Goal: Task Accomplishment & Management: Use online tool/utility

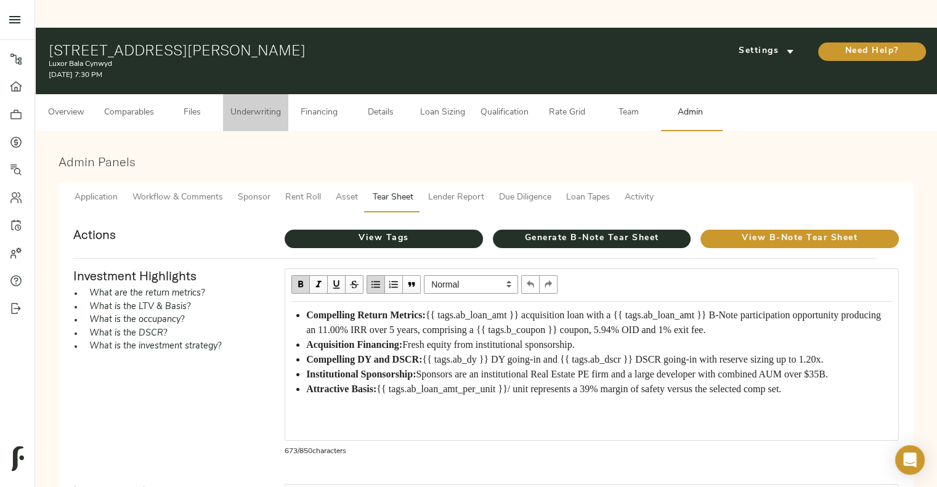
click at [273, 105] on span "Underwriting" at bounding box center [255, 112] width 51 height 15
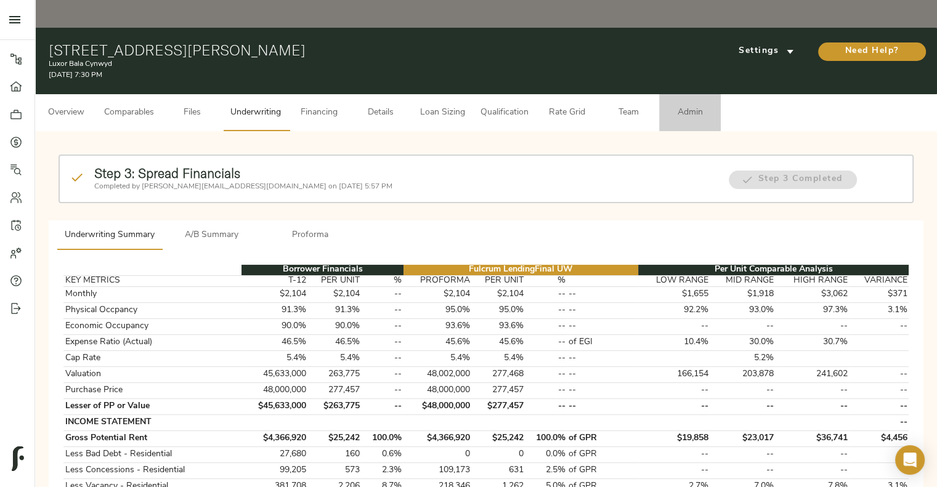
click at [678, 97] on button "Admin" at bounding box center [690, 112] width 62 height 37
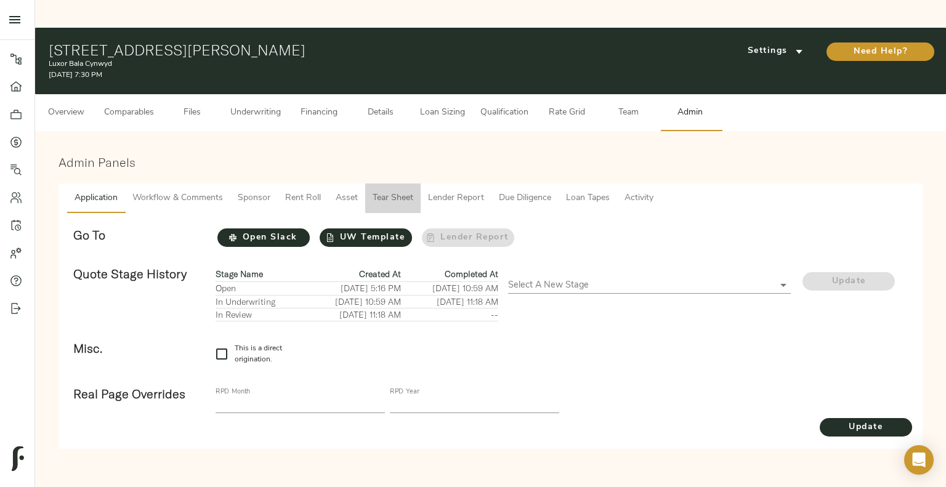
click at [387, 191] on span "Tear Sheet" at bounding box center [393, 198] width 41 height 15
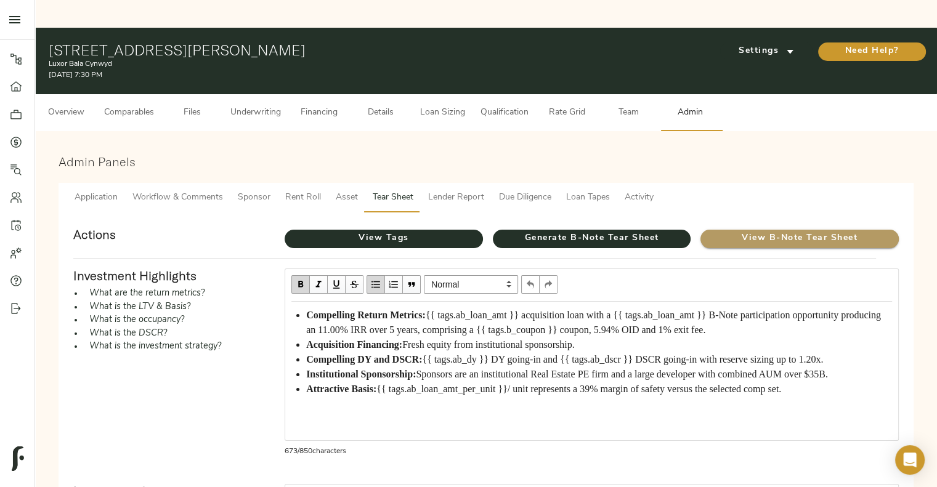
click at [748, 231] on span "View B-Note Tear Sheet" at bounding box center [799, 238] width 198 height 15
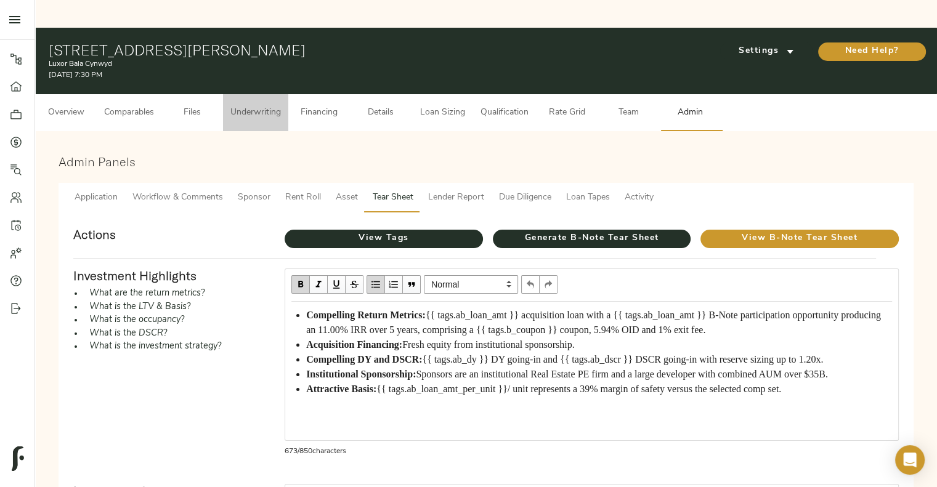
click at [249, 105] on span "Underwriting" at bounding box center [255, 112] width 51 height 15
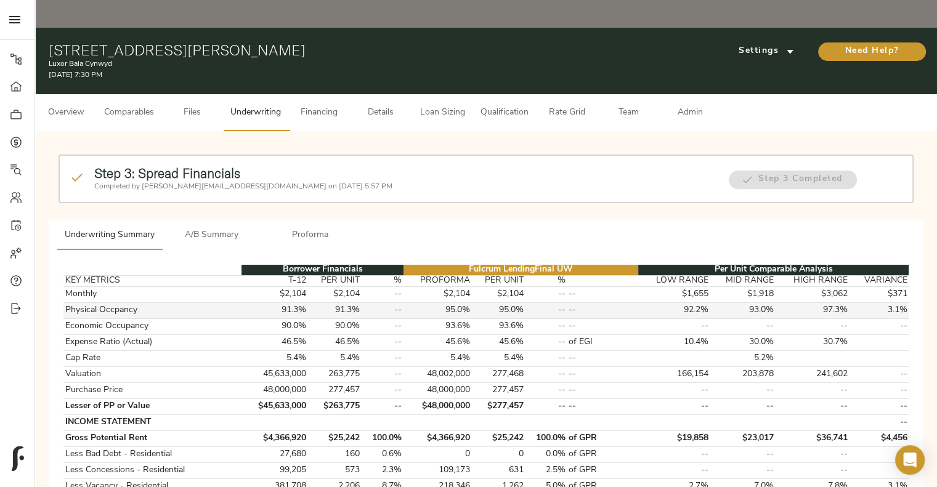
scroll to position [2, 0]
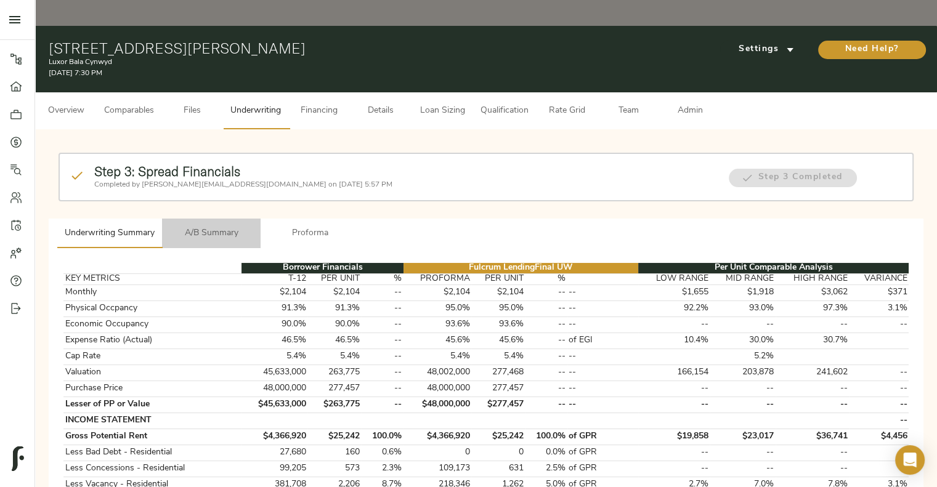
click at [227, 226] on span "A/B Summary" at bounding box center [211, 233] width 84 height 15
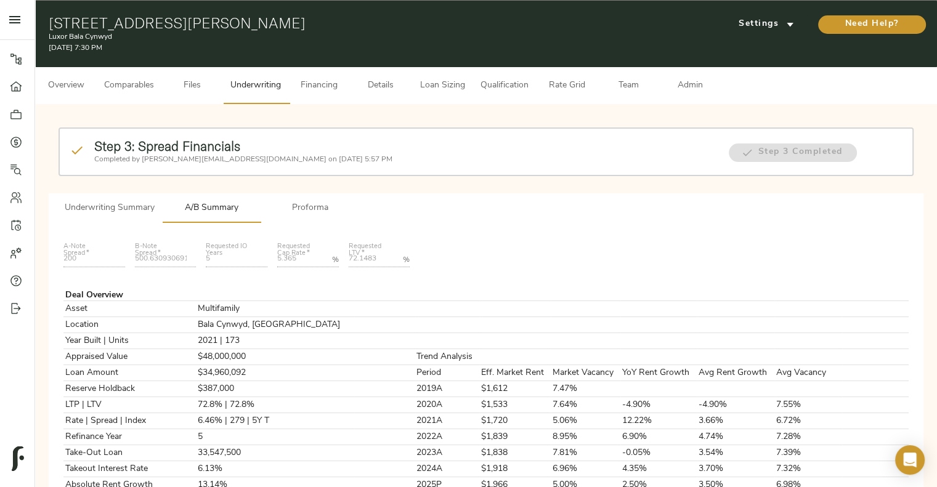
scroll to position [27, 0]
click at [113, 193] on button "Underwriting Summary" at bounding box center [109, 208] width 105 height 30
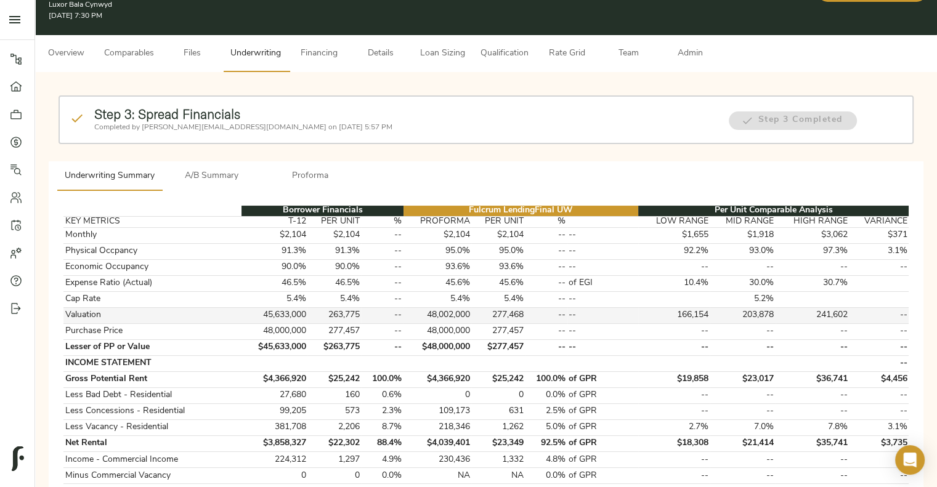
scroll to position [52, 0]
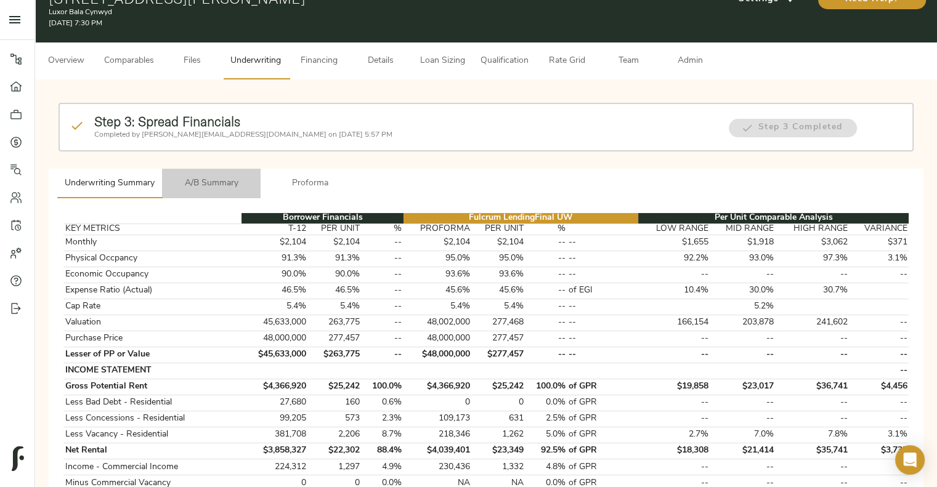
click at [229, 169] on button "A/B Summary" at bounding box center [211, 184] width 99 height 30
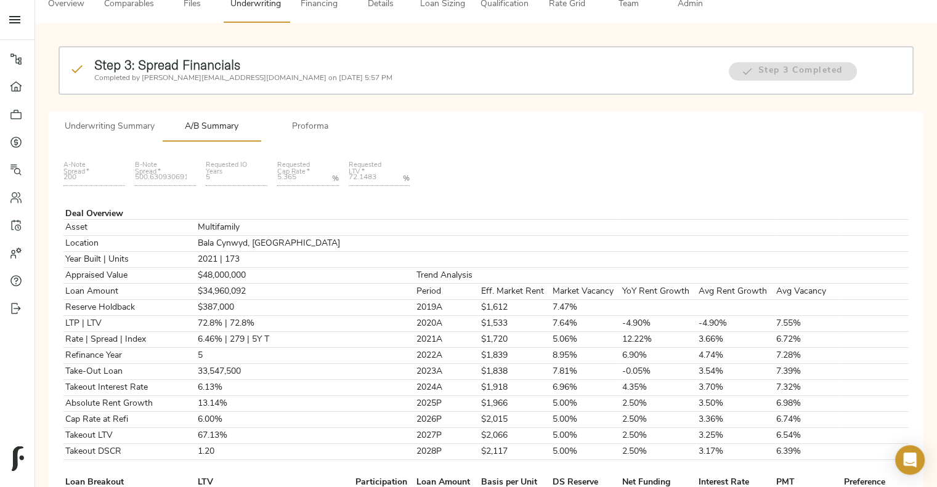
scroll to position [0, 0]
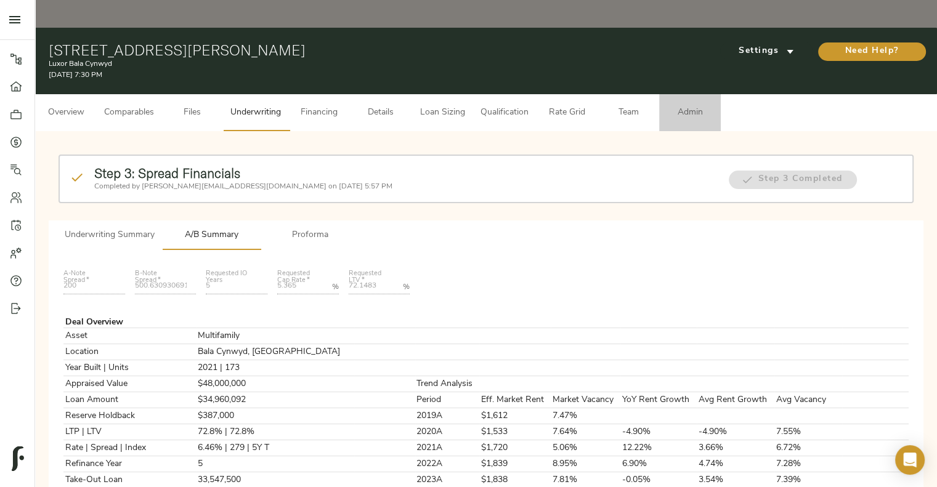
click at [682, 105] on span "Admin" at bounding box center [689, 112] width 47 height 15
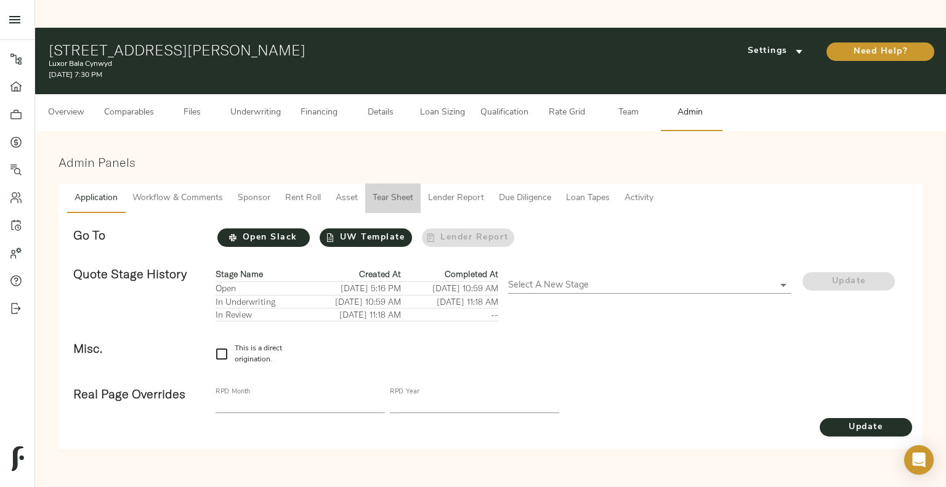
click at [394, 191] on span "Tear Sheet" at bounding box center [393, 198] width 41 height 15
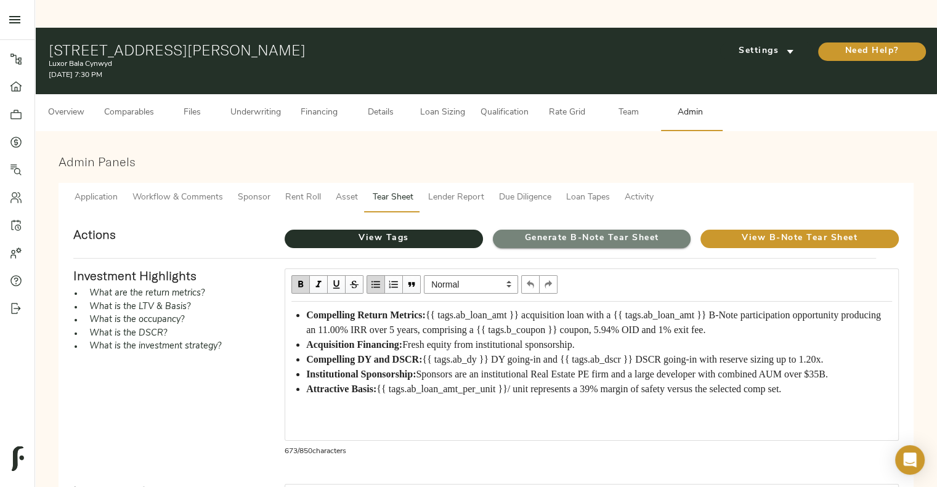
click at [540, 231] on span "Generate B-Note Tear Sheet" at bounding box center [592, 238] width 198 height 15
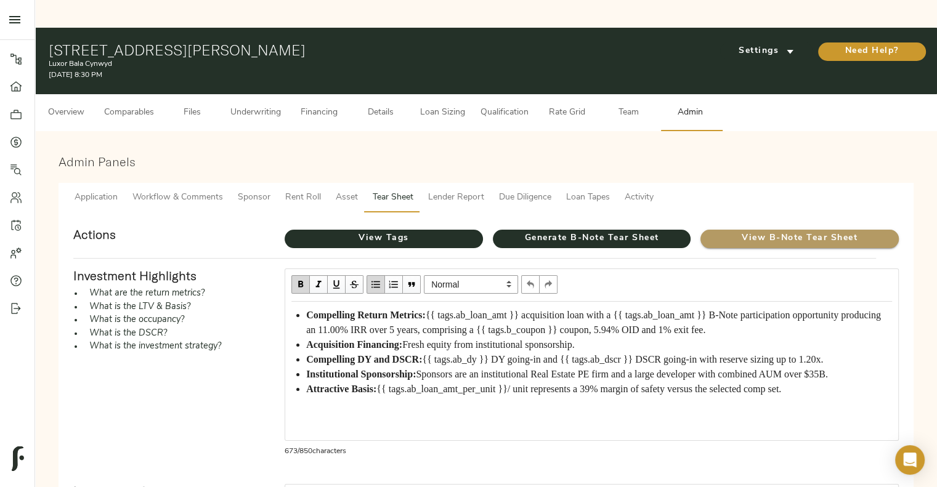
click at [738, 231] on span "View B-Note Tear Sheet" at bounding box center [799, 238] width 198 height 15
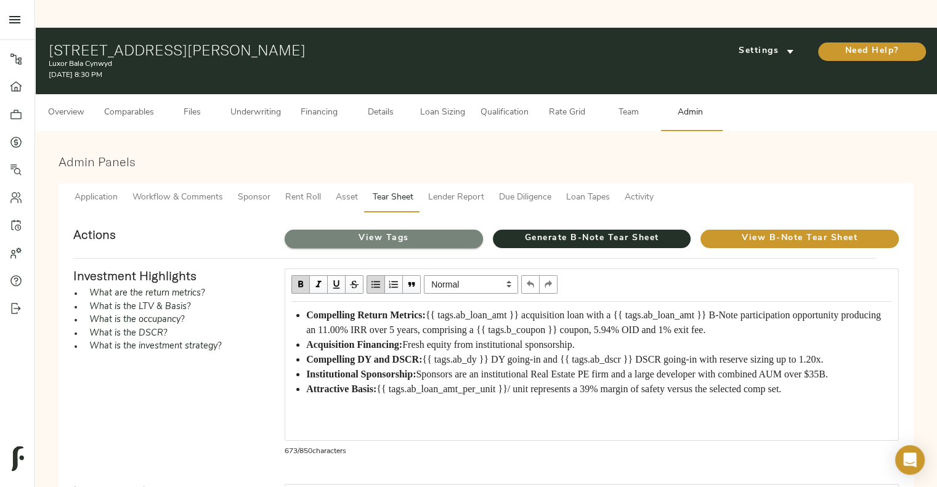
click at [333, 231] on span "View Tags" at bounding box center [384, 238] width 198 height 15
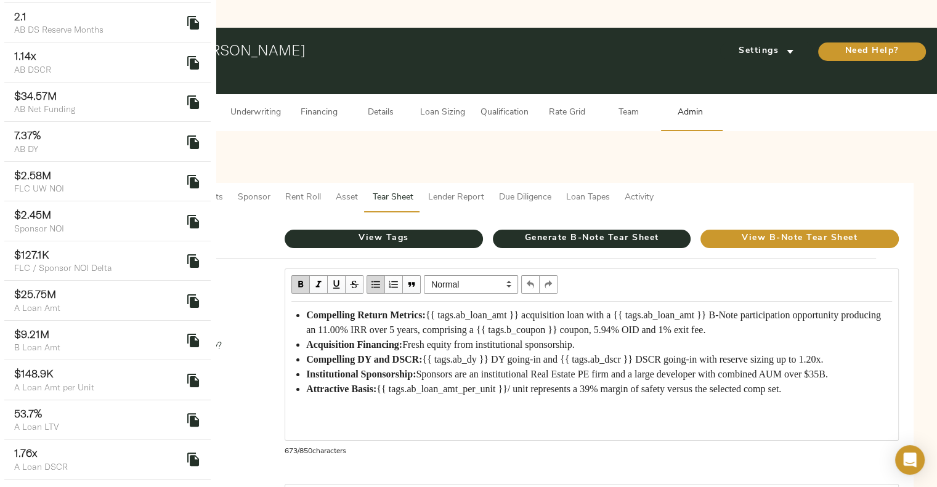
scroll to position [230, 0]
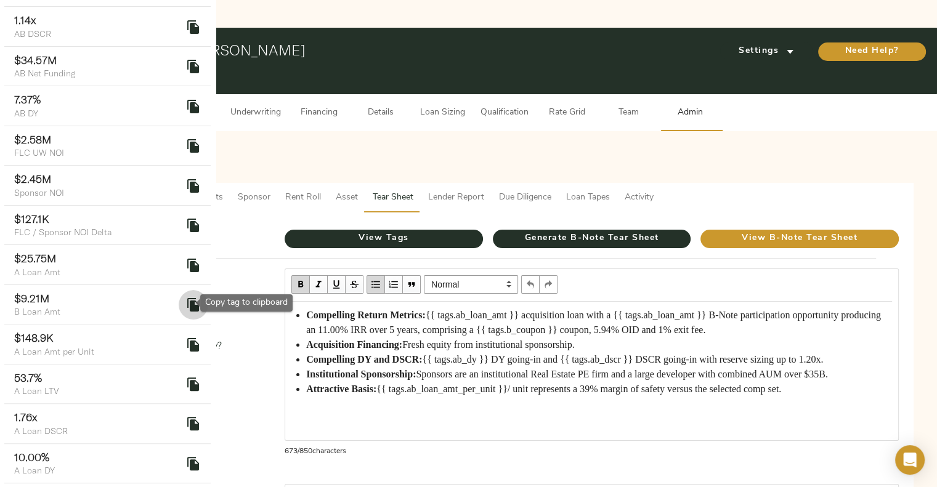
click at [189, 302] on icon "delete" at bounding box center [193, 305] width 12 height 14
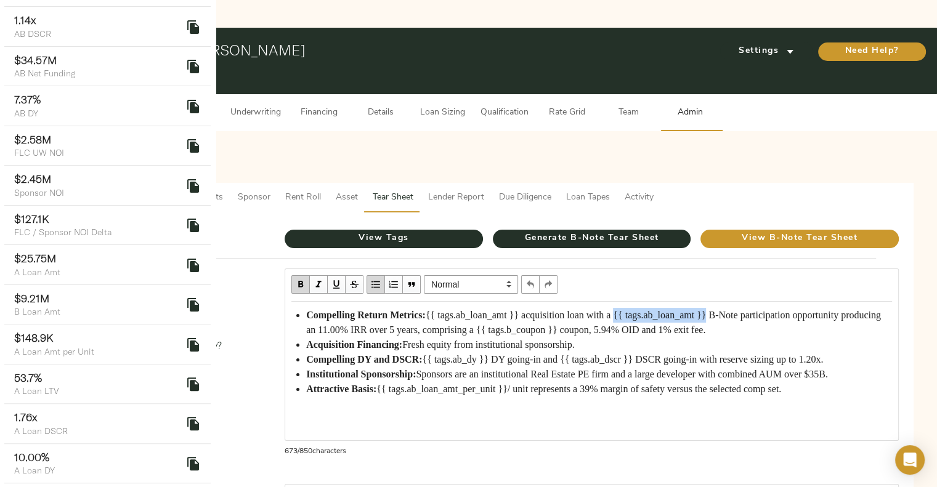
drag, startPoint x: 652, startPoint y: 286, endPoint x: 751, endPoint y: 293, distance: 100.0
click at [751, 308] on div "Compelling Return Metrics: {{ tags.ab_loan_amt }} acquisition loan with a {{ ta…" at bounding box center [599, 323] width 586 height 30
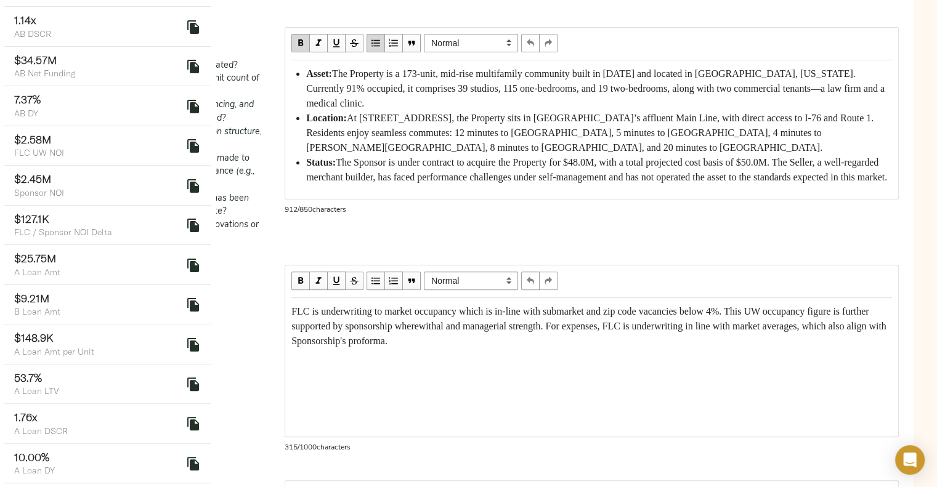
scroll to position [687, 0]
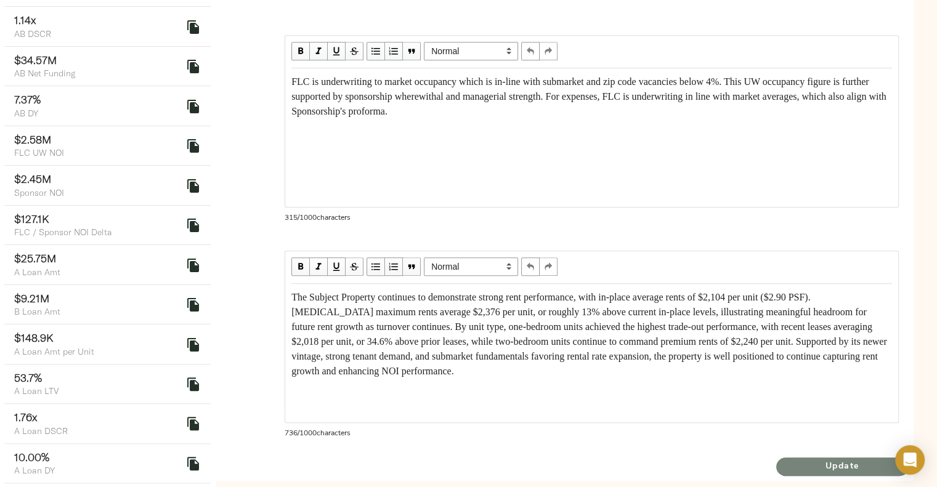
click at [799, 459] on span "Update" at bounding box center [842, 466] width 132 height 15
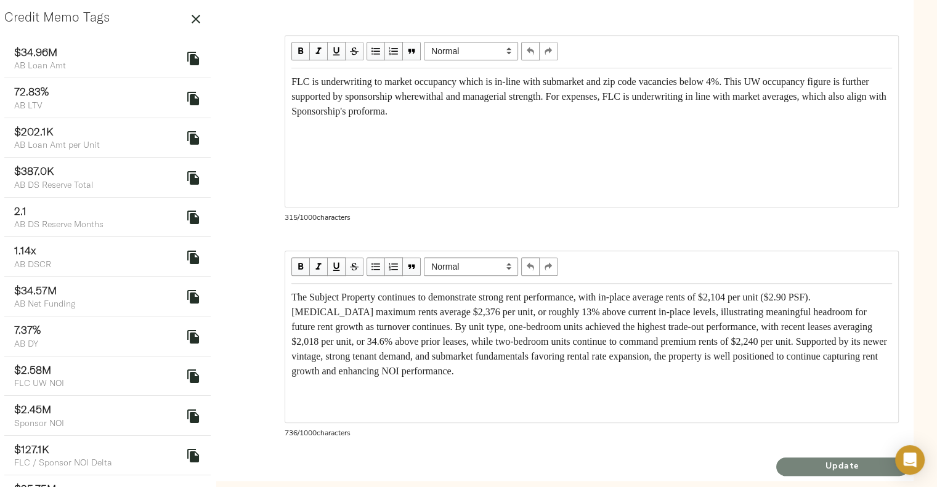
click at [830, 459] on span "Update" at bounding box center [842, 466] width 132 height 15
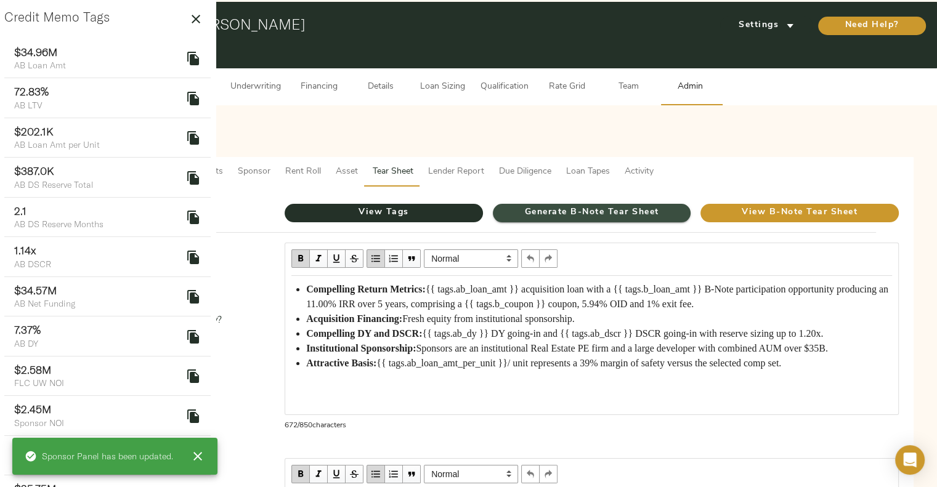
scroll to position [23, 0]
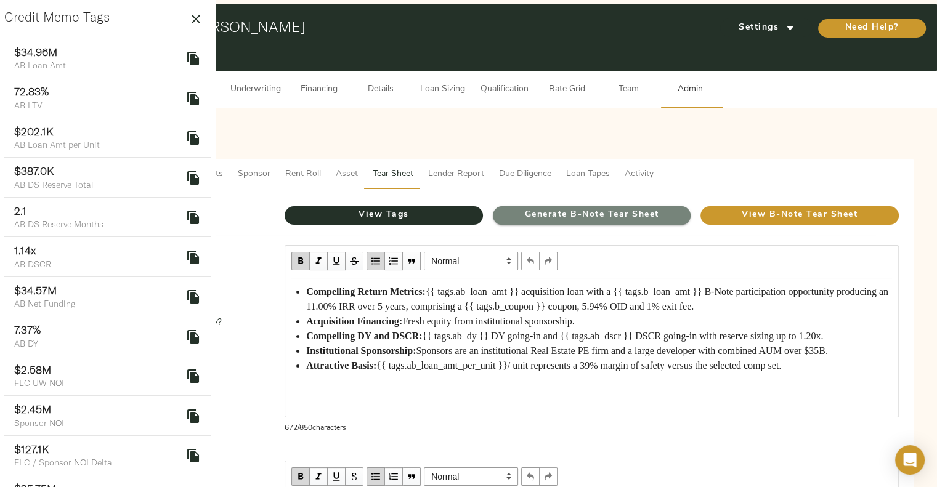
click at [592, 208] on span "Generate B-Note Tear Sheet" at bounding box center [592, 215] width 198 height 15
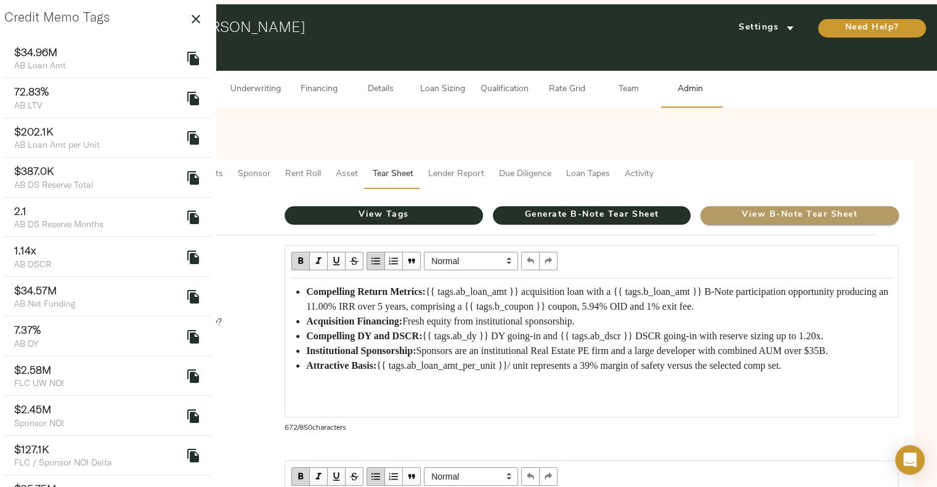
click at [769, 208] on span "View B-Note Tear Sheet" at bounding box center [799, 215] width 198 height 15
